Goal: Navigation & Orientation: Find specific page/section

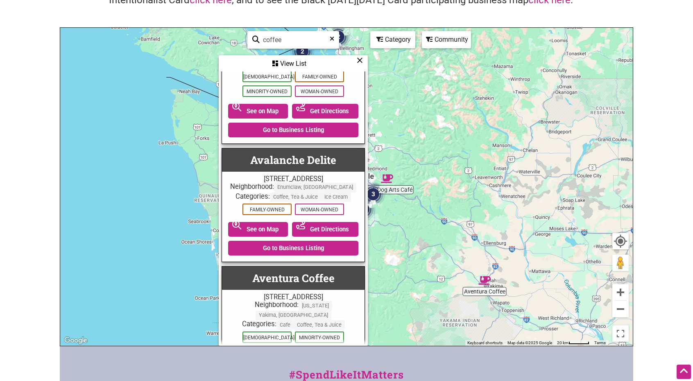
scroll to position [84, 0]
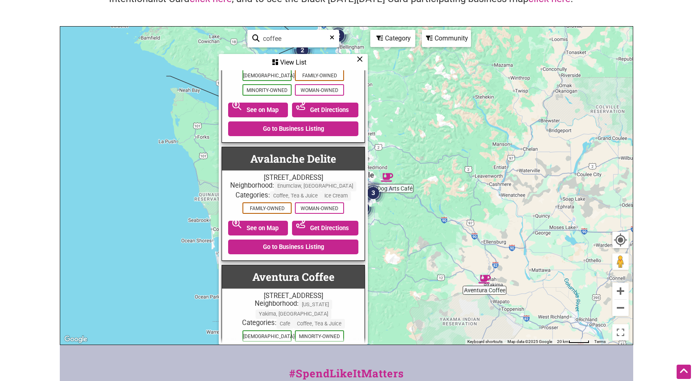
click at [359, 59] on icon at bounding box center [359, 59] width 6 height 0
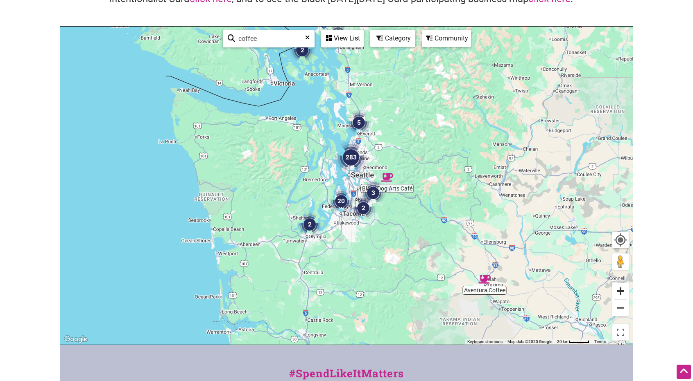
click at [621, 292] on button "Zoom in" at bounding box center [620, 291] width 16 height 16
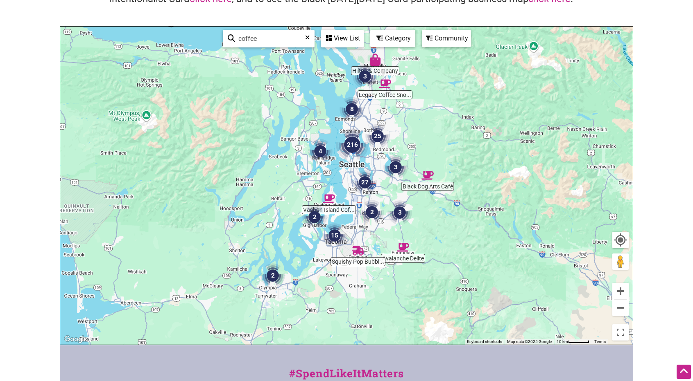
click at [353, 145] on img "216" at bounding box center [352, 145] width 33 height 33
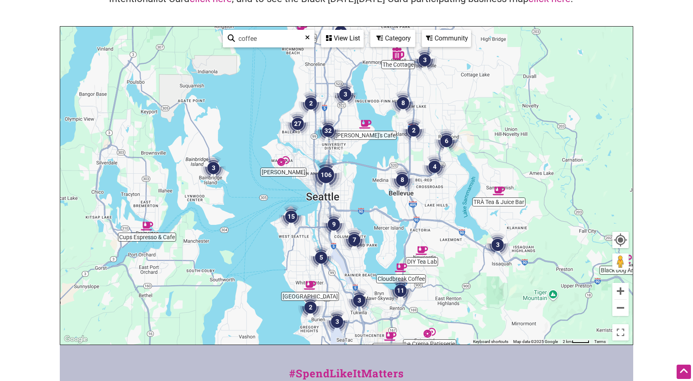
click at [353, 36] on div "View List" at bounding box center [342, 39] width 41 height 16
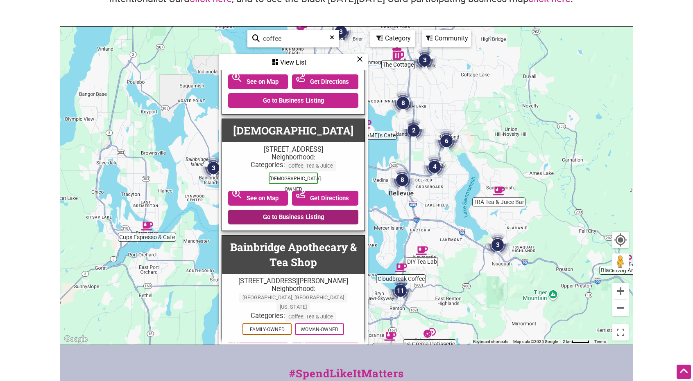
click at [286, 217] on link "Go to Business Listing" at bounding box center [293, 217] width 130 height 15
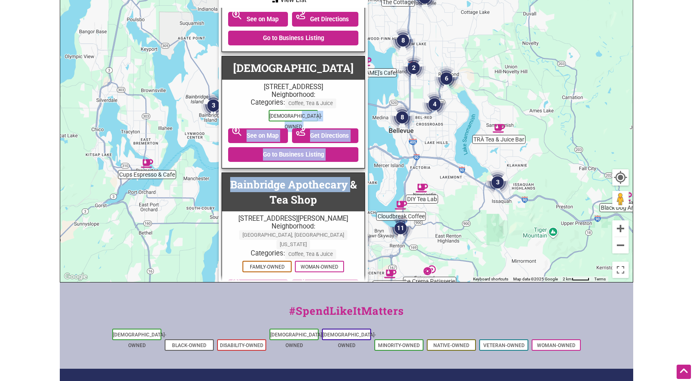
scroll to position [1269, 2]
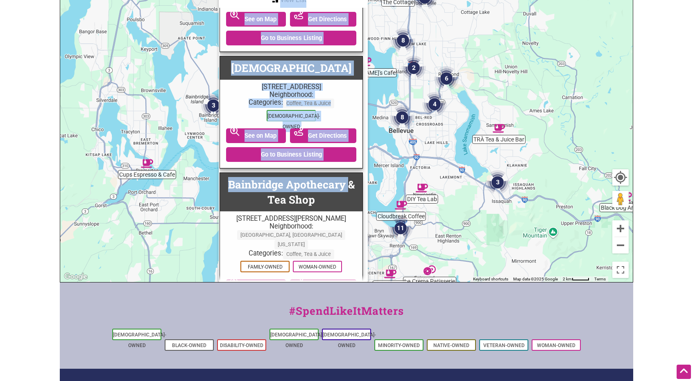
drag, startPoint x: 352, startPoint y: 174, endPoint x: 374, endPoint y: 204, distance: 36.6
click at [374, 204] on div "Petit Pierre Bakery Willy's Cafe The Cottage Salmon Creek Cafe Jaiiya Café DIY …" at bounding box center [346, 123] width 572 height 318
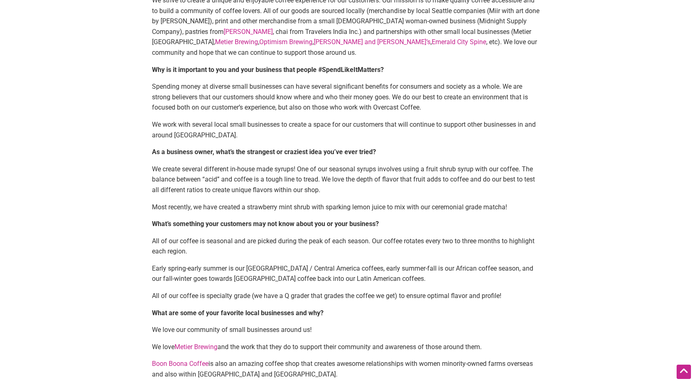
scroll to position [598, 0]
